Goal: Check status

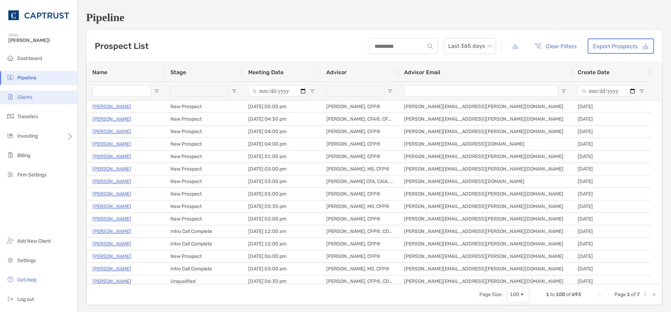
click at [31, 96] on span "Clients" at bounding box center [24, 97] width 15 height 6
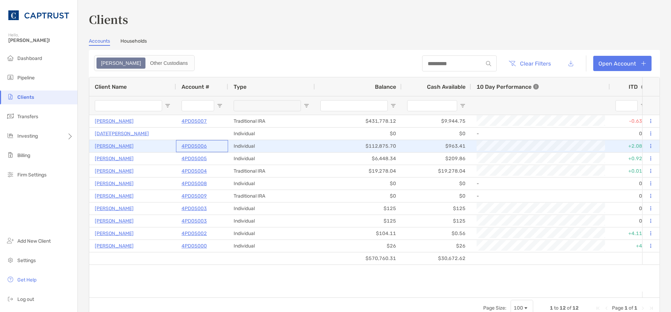
click at [190, 145] on p "4PD05006" at bounding box center [194, 146] width 25 height 9
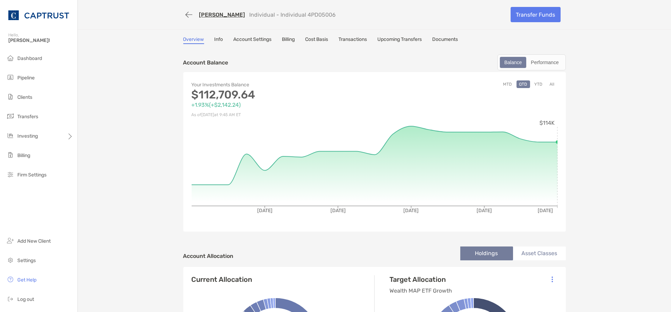
click at [352, 42] on link "Transactions" at bounding box center [353, 40] width 28 height 8
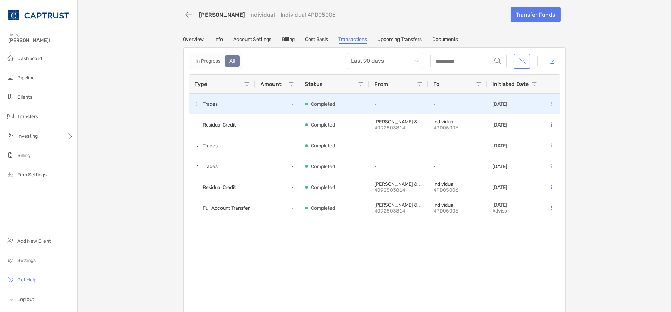
click at [195, 103] on span at bounding box center [198, 104] width 6 height 6
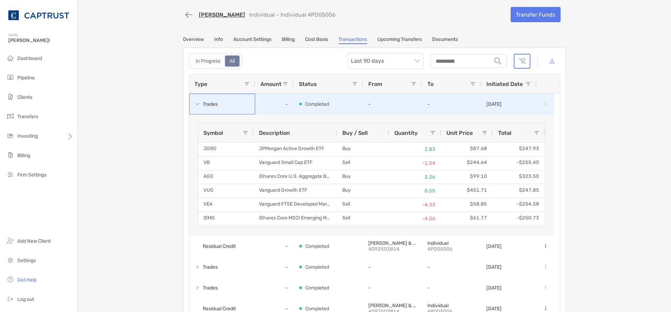
click at [195, 103] on span at bounding box center [198, 104] width 6 height 6
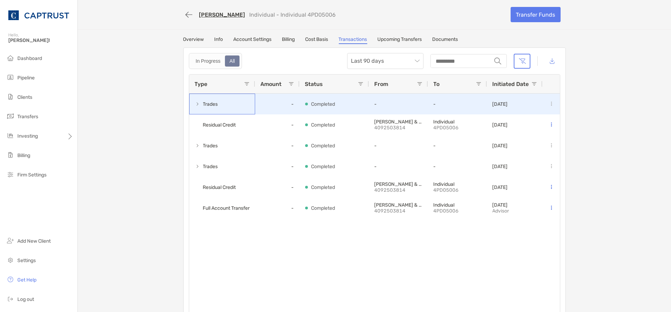
click at [195, 102] on span at bounding box center [198, 104] width 6 height 6
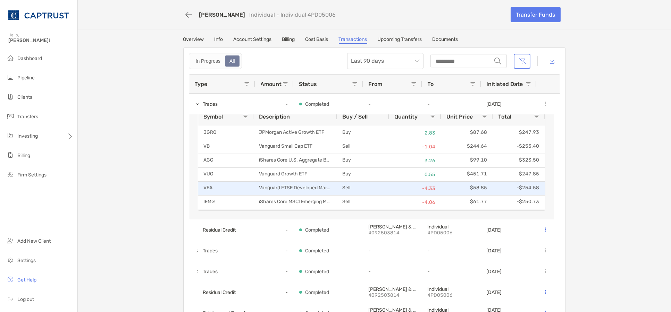
scroll to position [23, 0]
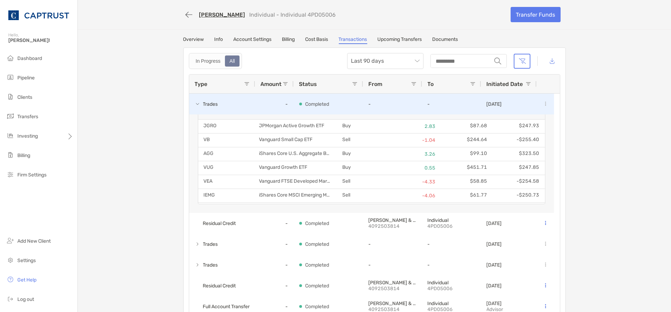
click at [195, 103] on span at bounding box center [198, 104] width 6 height 6
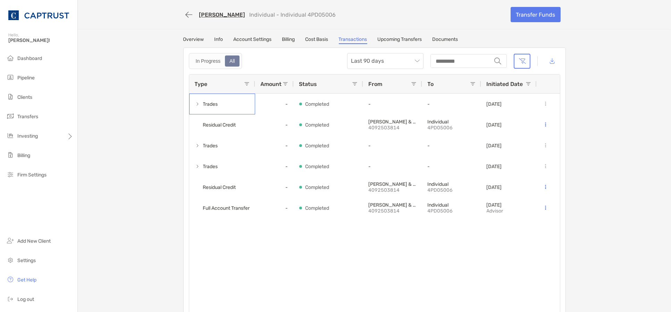
scroll to position [0, 0]
drag, startPoint x: 308, startPoint y: 36, endPoint x: 311, endPoint y: 36, distance: 3.8
click at [308, 36] on link "Cost Basis" at bounding box center [316, 40] width 23 height 8
